Goal: Communication & Community: Share content

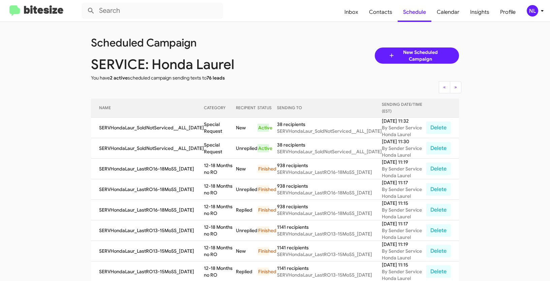
click at [532, 11] on div "NL" at bounding box center [532, 10] width 11 height 11
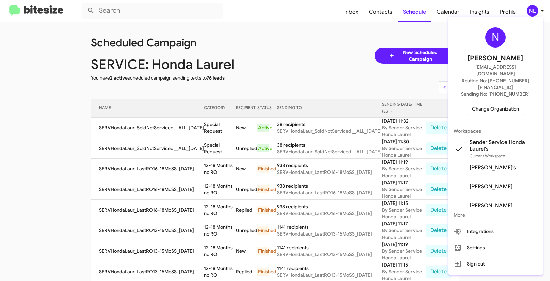
click at [474, 103] on span "Change Organization" at bounding box center [495, 108] width 47 height 11
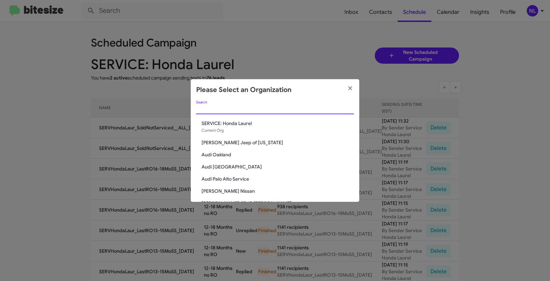
click at [273, 108] on input "Search" at bounding box center [275, 109] width 158 height 5
paste input "SERVICE: CDJR of [PERSON_NAME]"
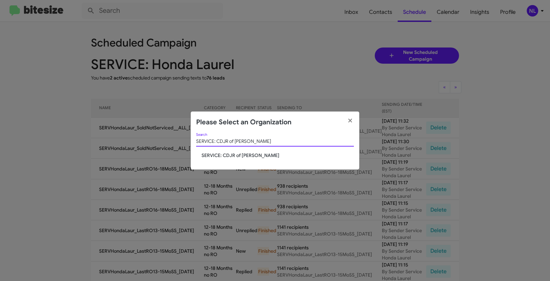
type input "SERVICE: CDJR of [PERSON_NAME]"
click at [211, 156] on span "SERVICE: CDJR of [PERSON_NAME]" at bounding box center [278, 155] width 152 height 7
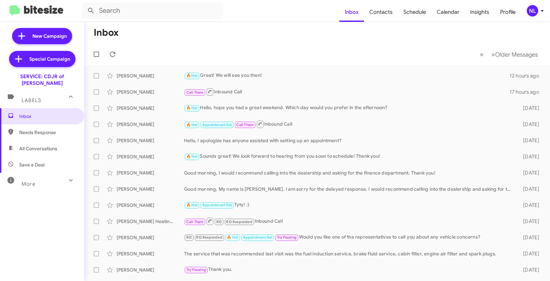
click at [535, 13] on div "NL" at bounding box center [532, 10] width 11 height 11
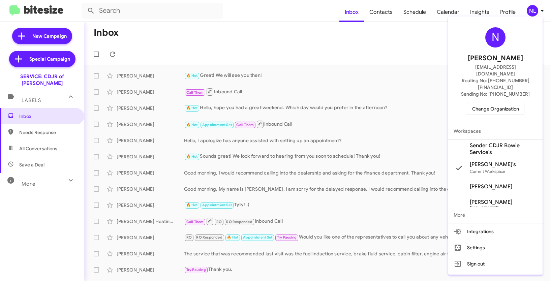
click at [500, 142] on span "Sender CDJR Bowie Service's" at bounding box center [503, 148] width 67 height 13
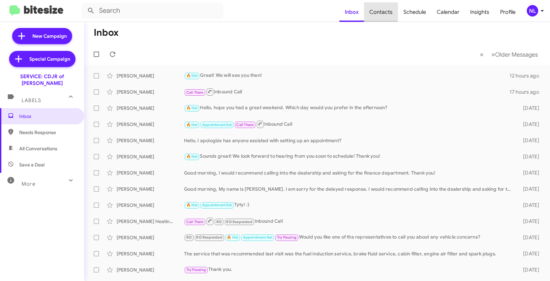
click at [382, 11] on span "Contacts" at bounding box center [381, 12] width 34 height 20
type input "in:groups"
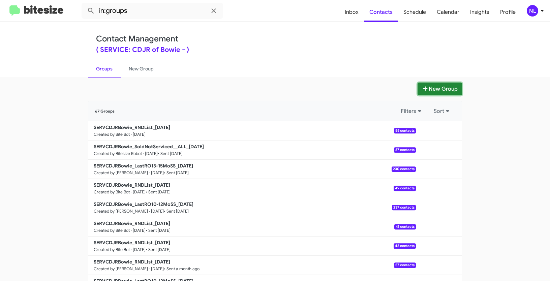
click at [445, 90] on button "New Group" at bounding box center [440, 89] width 45 height 13
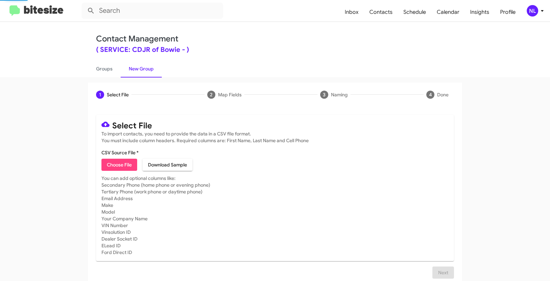
click at [118, 164] on span "Choose File" at bounding box center [119, 165] width 25 height 12
type input "SERVCDJRBowie_LastRO16-18MoSS_08-27-25"
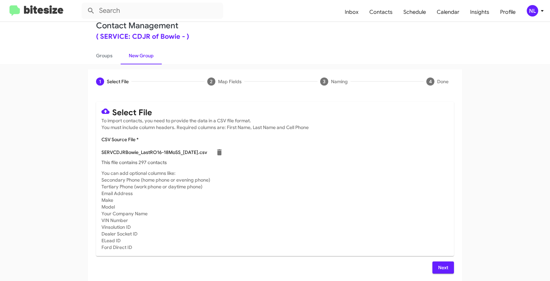
scroll to position [13, 0]
click at [445, 260] on div "Select File To import contacts, you need to provide the data in a CSV file form…" at bounding box center [275, 188] width 358 height 172
click at [446, 264] on span "Next" at bounding box center [443, 267] width 11 height 12
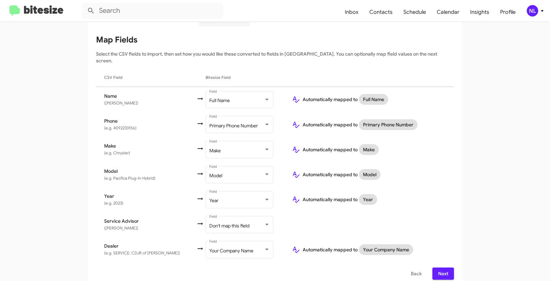
scroll to position [81, 0]
click at [220, 223] on span "Don't map this field" at bounding box center [229, 226] width 40 height 6
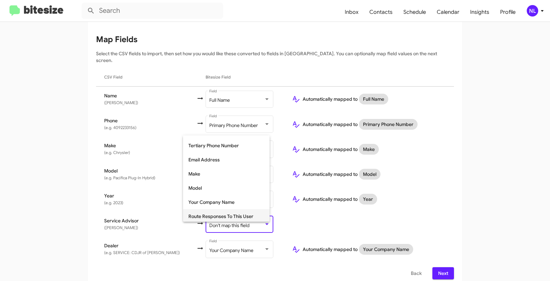
click at [214, 214] on span "Route Responses To This User" at bounding box center [227, 216] width 76 height 14
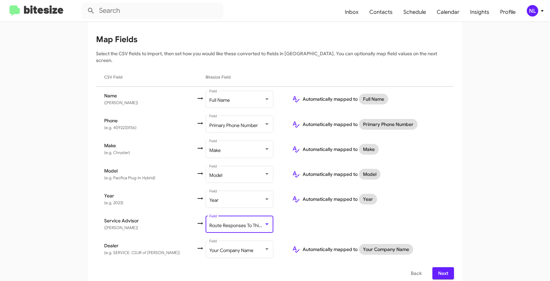
click at [450, 269] on button "Next" at bounding box center [444, 273] width 22 height 12
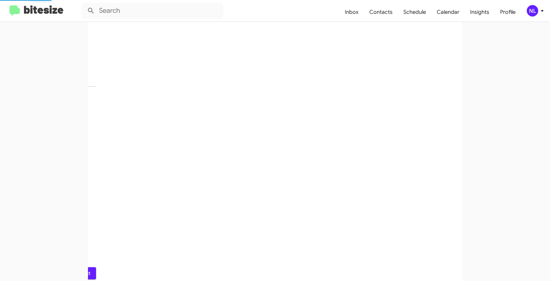
scroll to position [17, 0]
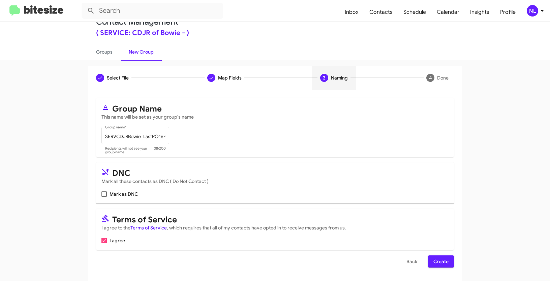
click at [438, 267] on span "Create" at bounding box center [441, 262] width 15 height 12
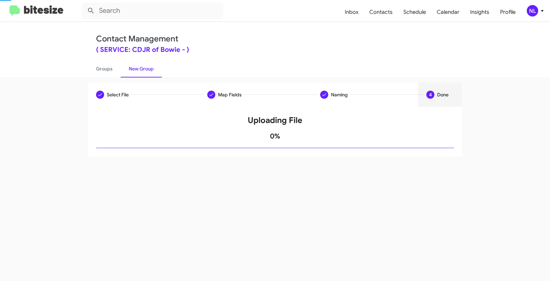
scroll to position [0, 0]
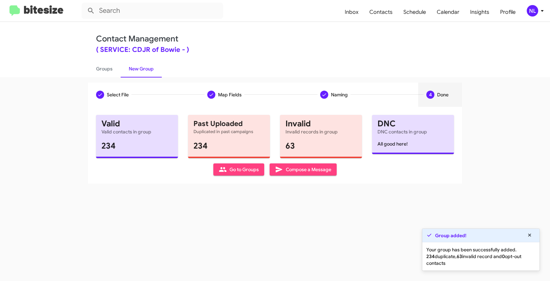
click at [235, 172] on span "Go to Groups" at bounding box center [239, 170] width 40 height 12
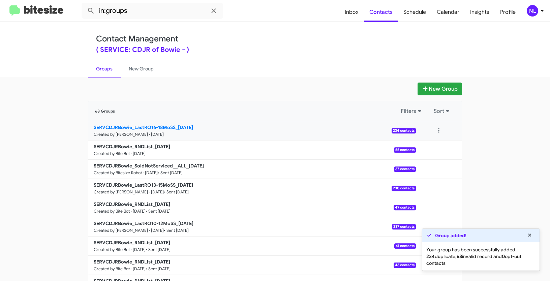
drag, startPoint x: 59, startPoint y: 126, endPoint x: 173, endPoint y: 127, distance: 113.7
click at [173, 127] on app-groups "New Group 68 Groups Filters Sort SERVCDJRBowie_LastRO16-18MoSS_08-27-25 Created…" at bounding box center [275, 207] width 550 height 249
copy div "Filters Sort SERVCDJRBowie_LastRO16-18MoSS"
click at [144, 15] on input "in:groups" at bounding box center [153, 11] width 142 height 16
paste input "SERVCDJRBowie_LastRO16-18MoSS"
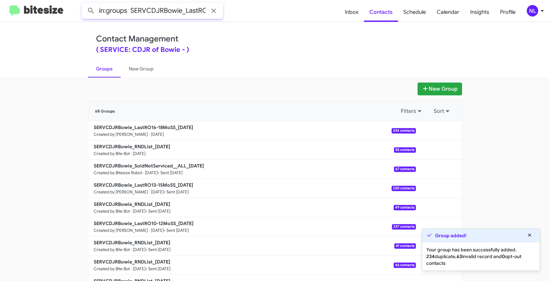
scroll to position [0, 34]
type input "in:groups SERVCDJRBowie_LastRO16-18MoSS"
click at [84, 4] on button at bounding box center [90, 10] width 13 height 13
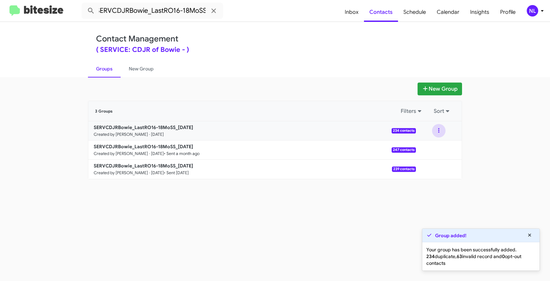
click at [440, 130] on button at bounding box center [438, 130] width 13 height 13
click at [432, 151] on button "View contacts" at bounding box center [419, 149] width 54 height 16
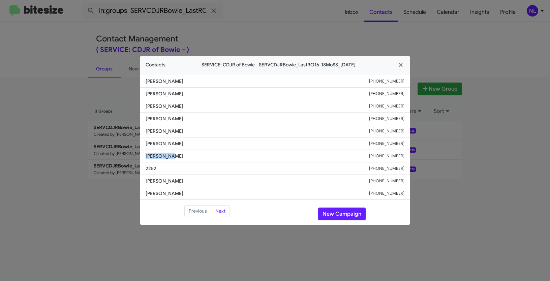
drag, startPoint x: 143, startPoint y: 154, endPoint x: 192, endPoint y: 158, distance: 49.7
click at [192, 158] on li "Juan Peral +13012811822" at bounding box center [275, 156] width 270 height 12
copy span "Juan Peral"
click at [337, 214] on button "New Campaign" at bounding box center [342, 214] width 48 height 13
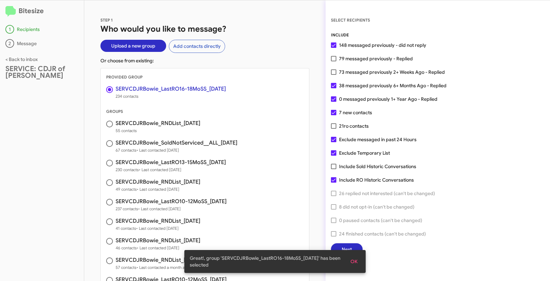
click at [357, 261] on span "OK" at bounding box center [354, 262] width 7 height 12
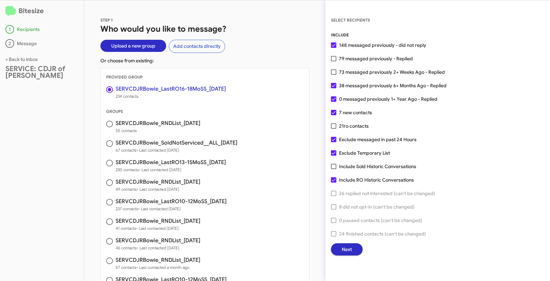
click at [351, 252] on span "Next" at bounding box center [347, 249] width 10 height 12
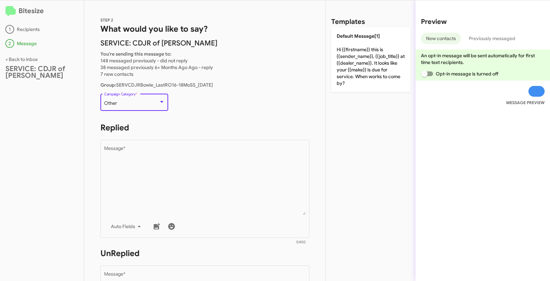
click at [138, 105] on div "Other" at bounding box center [131, 103] width 55 height 5
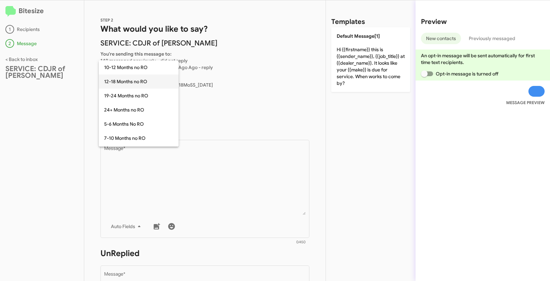
drag, startPoint x: 119, startPoint y: 83, endPoint x: 128, endPoint y: 95, distance: 15.6
click at [119, 83] on span "12-18 Months no RO" at bounding box center [138, 82] width 69 height 14
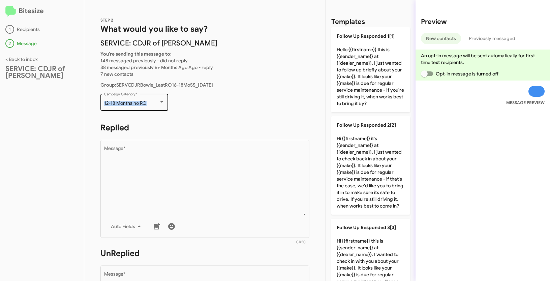
drag, startPoint x: 103, startPoint y: 104, endPoint x: 150, endPoint y: 105, distance: 47.6
click at [150, 105] on div "12-18 Months no RO Campaign Category *" at bounding box center [134, 101] width 68 height 19
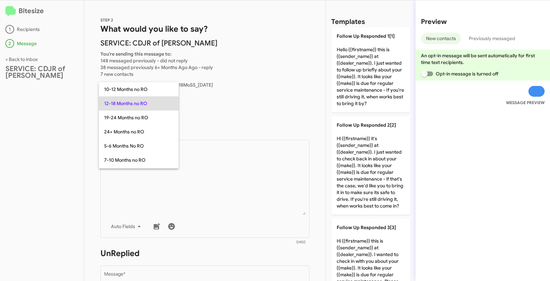
copy span "12-18 Months no RO"
click at [216, 187] on div at bounding box center [275, 140] width 550 height 281
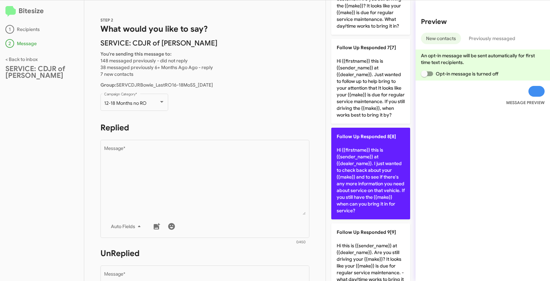
scroll to position [702, 0]
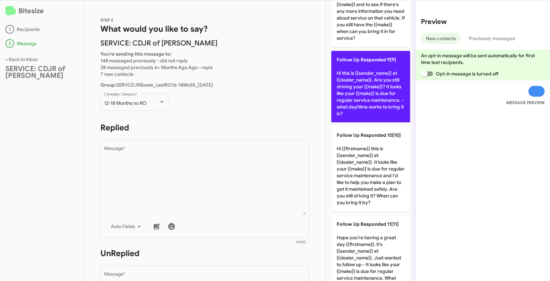
click at [371, 106] on p "Follow Up Responded 9[9] Hi this is {{sender_name}} at {{dealer_name}}. Are you…" at bounding box center [371, 86] width 79 height 71
type textarea "Hi this is {{sender_name}} at {{dealer_name}}. Are you still driving your {{mak…"
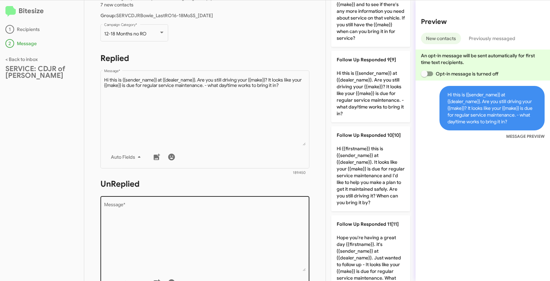
scroll to position [116, 0]
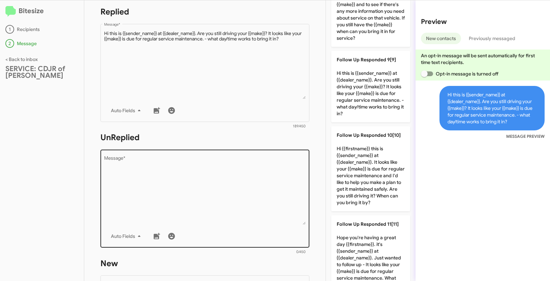
click at [235, 184] on textarea "Message *" at bounding box center [205, 190] width 202 height 69
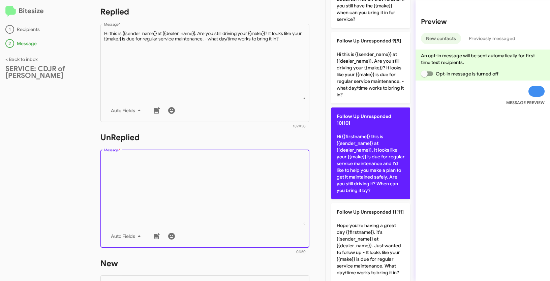
scroll to position [766, 0]
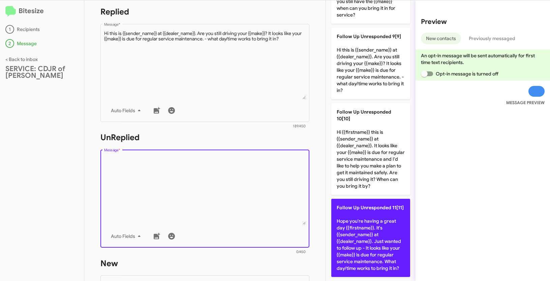
click at [362, 222] on p "Follow Up Unresponded 11[11] Hope you're having a great day {{firstname}}. it's…" at bounding box center [371, 238] width 79 height 78
type textarea "Hope you're having a great day {{firstname}}. it's {{sender_name}} at {{dealer_…"
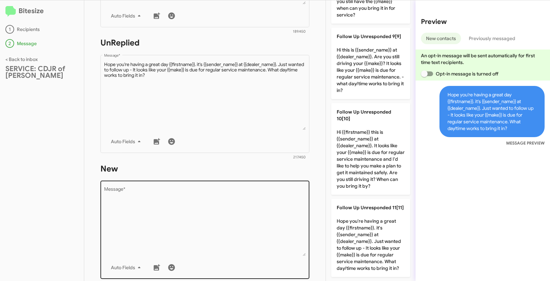
scroll to position [233, 0]
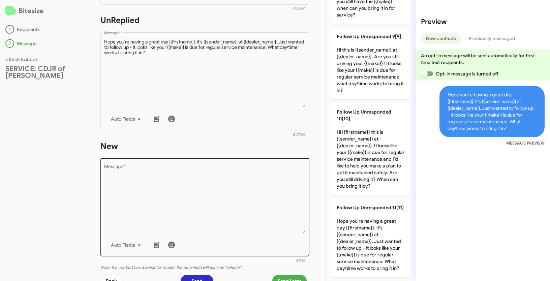
click at [235, 217] on textarea "Message *" at bounding box center [205, 199] width 202 height 69
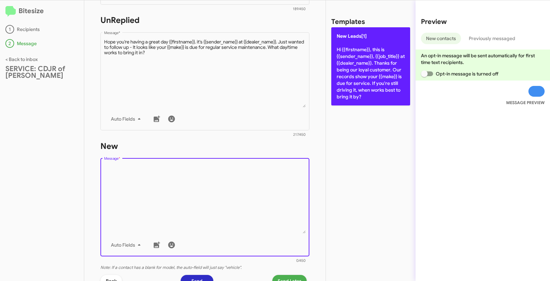
click at [351, 64] on p "New Leads[1] Hi {{firstname}}, this is {{sender_name}}, {{job_title}} at {{deal…" at bounding box center [371, 66] width 79 height 78
type textarea "Hi {{firstname}}, this is {{sender_name}}, {{job_title}} at {{dealer_name}}. Th…"
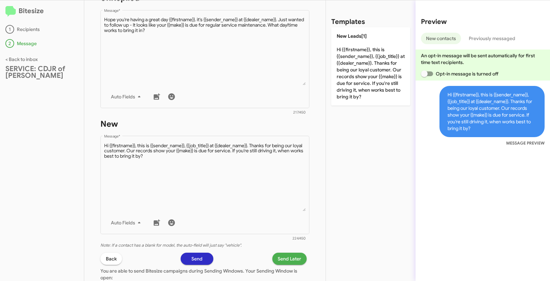
scroll to position [289, 0]
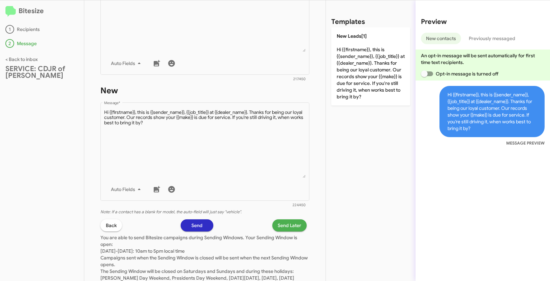
click at [289, 228] on span "Send Later" at bounding box center [290, 226] width 24 height 12
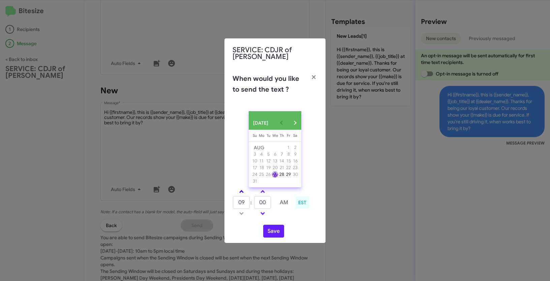
click at [239, 190] on link at bounding box center [242, 192] width 12 height 8
type input "10"
click at [260, 186] on div "Sunday Su Monday Mo Tuesday Tu Wednesday We Thursday Th Friday Fr Saturday Sa A…" at bounding box center [275, 159] width 53 height 55
click at [264, 192] on span at bounding box center [263, 192] width 4 height 4
type input "05"
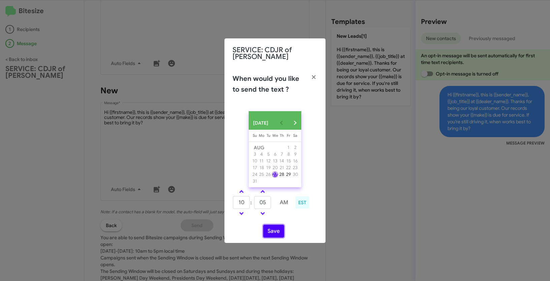
click at [278, 232] on button "Save" at bounding box center [273, 231] width 21 height 13
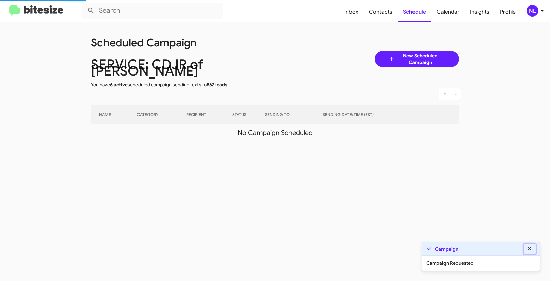
click at [531, 247] on icon at bounding box center [530, 249] width 6 height 5
